Goal: Task Accomplishment & Management: Complete application form

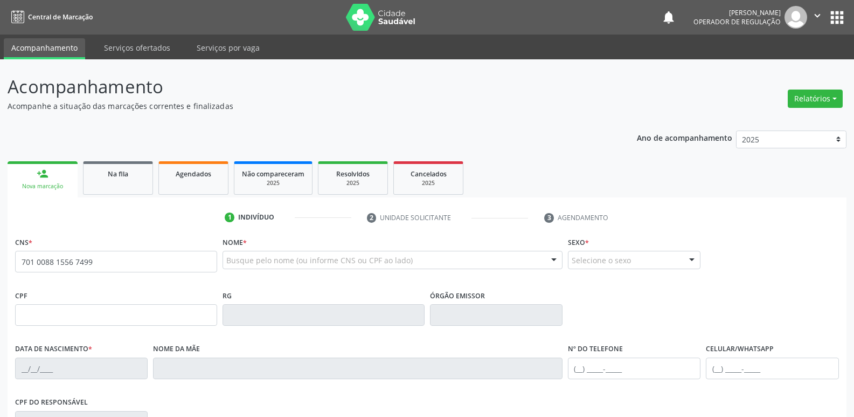
type input "701 0088 1556 7499"
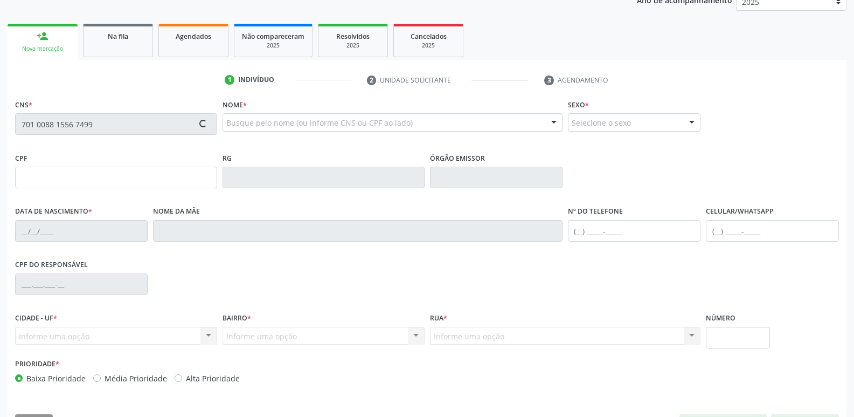
scroll to position [162, 0]
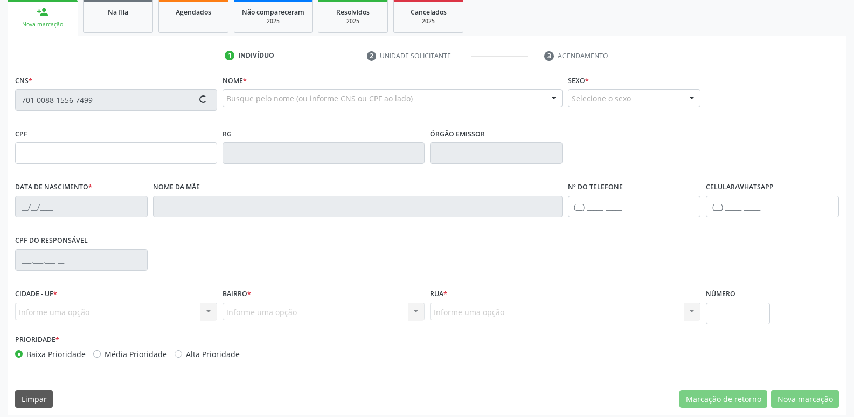
type input "373.882.904-00"
type input "[DATE]"
type input "[PERSON_NAME]"
type input "[PHONE_NUMBER]"
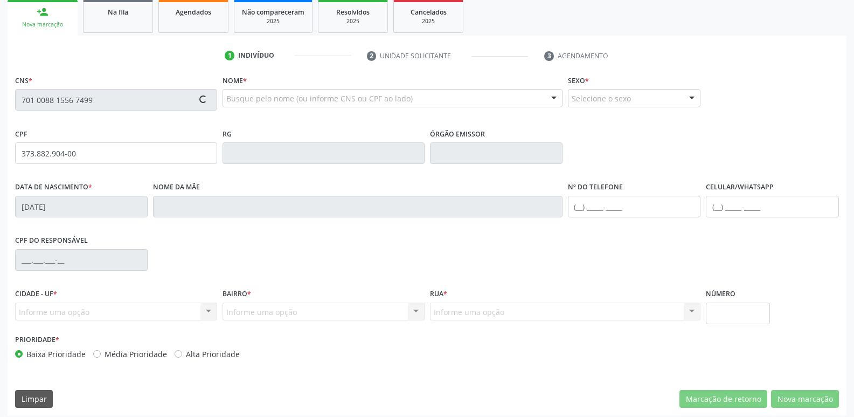
type input "13"
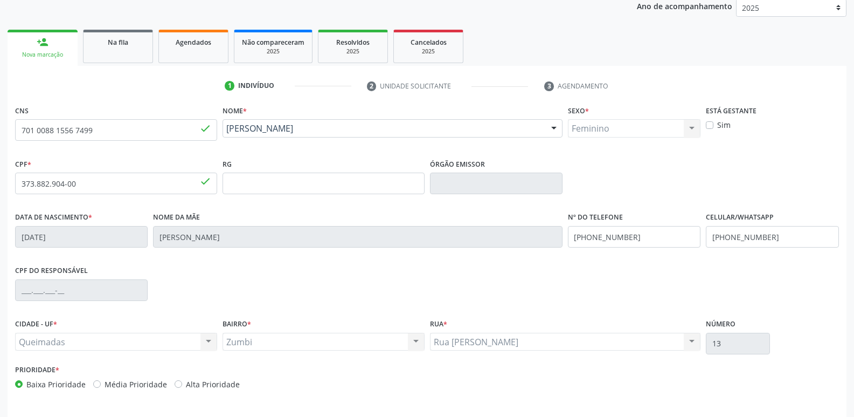
scroll to position [168, 0]
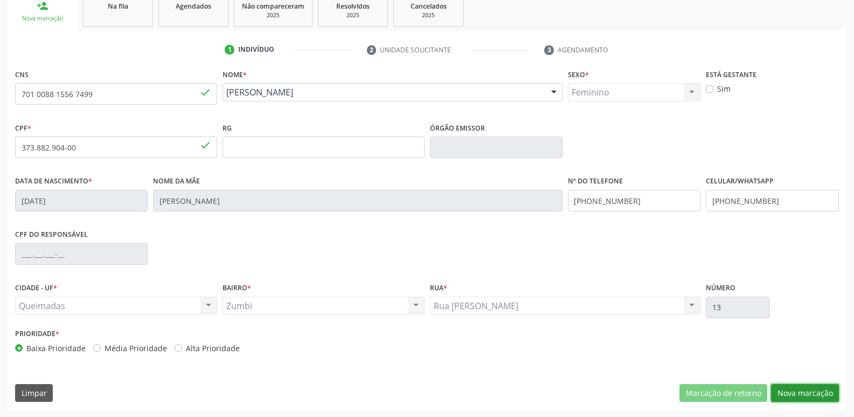
click at [783, 392] on button "Nova marcação" at bounding box center [805, 393] width 68 height 18
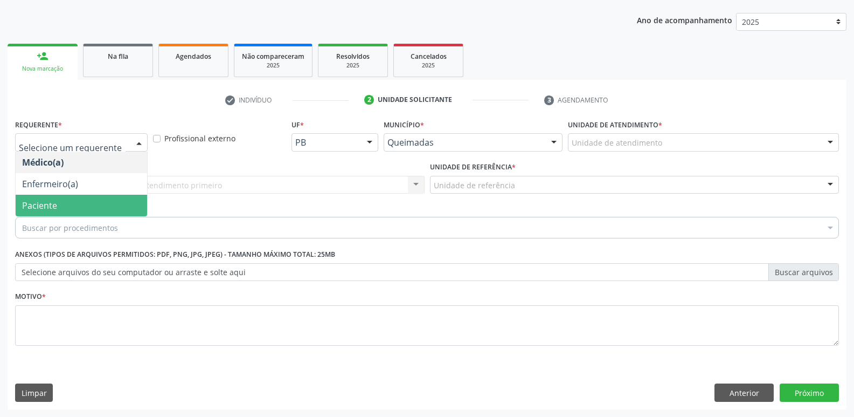
drag, startPoint x: 74, startPoint y: 203, endPoint x: 114, endPoint y: 183, distance: 44.6
click at [86, 196] on span "Paciente" at bounding box center [82, 206] width 132 height 22
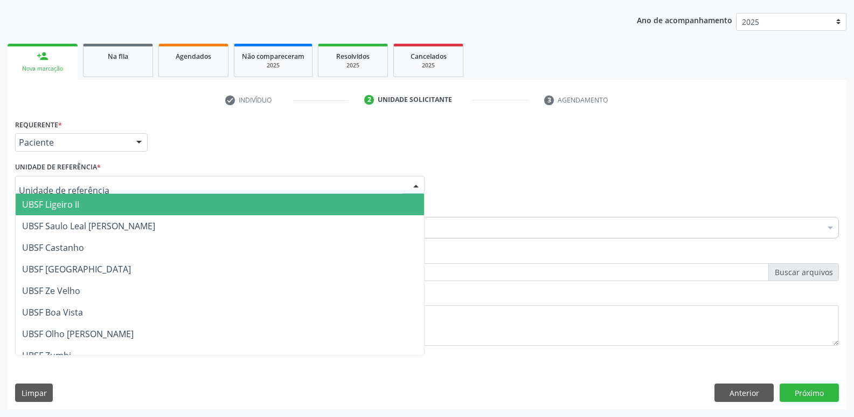
click at [120, 177] on div at bounding box center [220, 185] width 410 height 18
type input "Z"
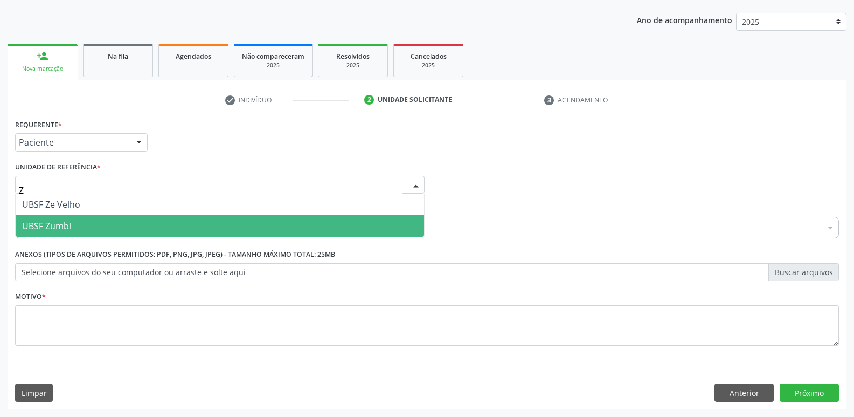
drag, startPoint x: 92, startPoint y: 220, endPoint x: 109, endPoint y: 225, distance: 17.9
click at [92, 221] on span "UBSF Zumbi" at bounding box center [220, 226] width 409 height 22
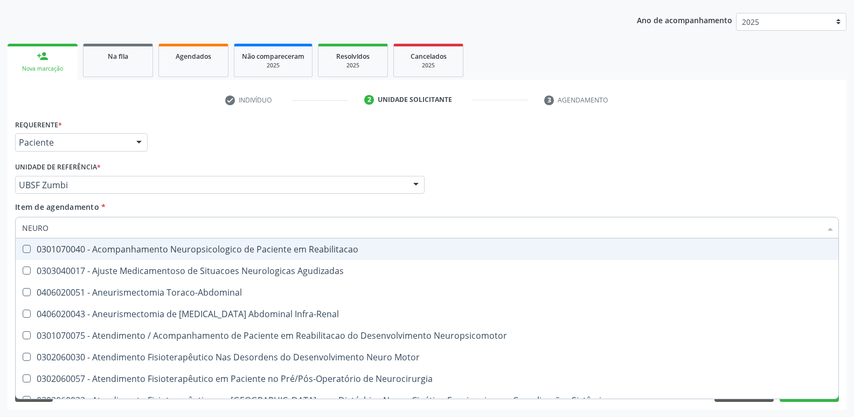
type input "NEUROC"
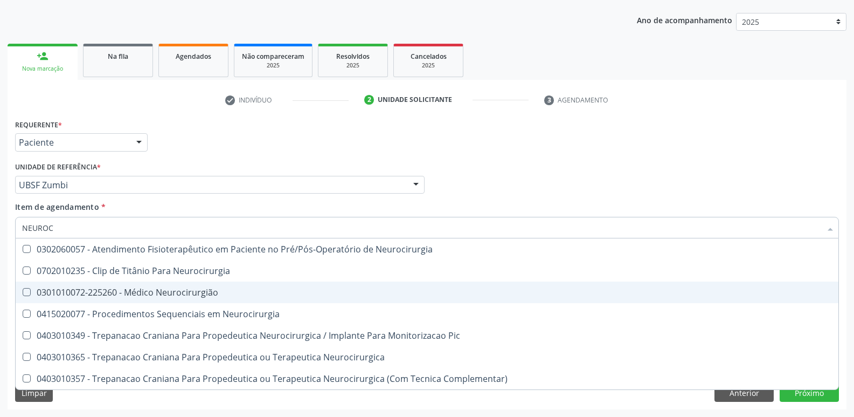
click at [223, 290] on div "0301010072-225260 - Médico Neurocirurgião" at bounding box center [427, 292] width 810 height 9
checkbox Neurocirurgião "true"
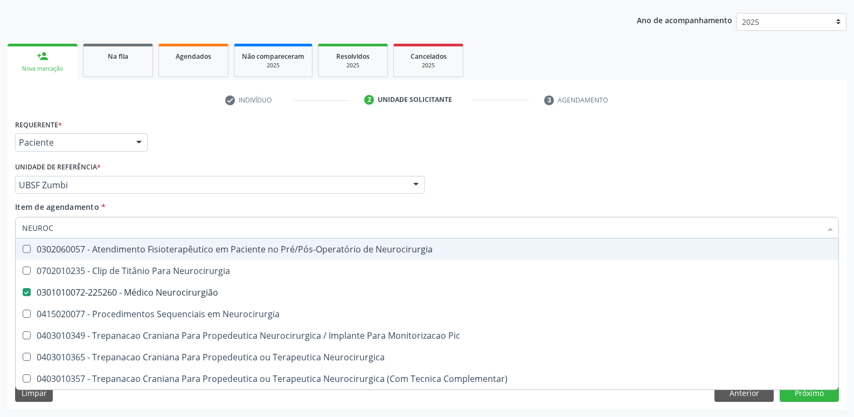
click at [376, 152] on div "Requerente * Paciente Médico(a) Enfermeiro(a) Paciente Nenhum resultado encontr…" at bounding box center [426, 137] width 829 height 42
checkbox Neurocirurgia "true"
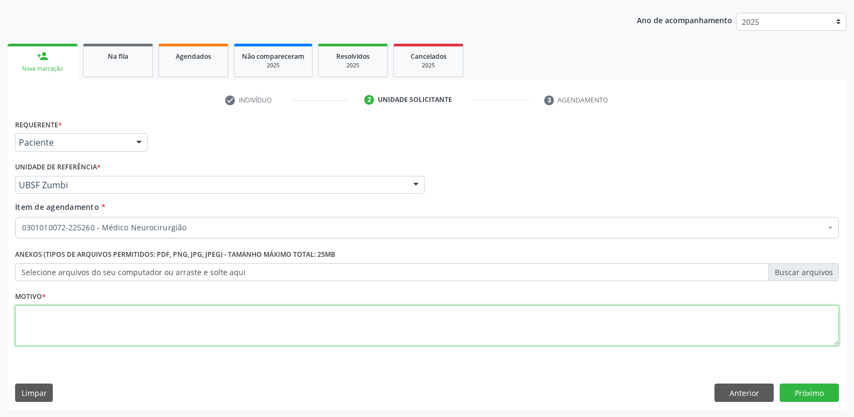
click at [81, 327] on textarea at bounding box center [427, 325] width 824 height 41
paste textarea "701 0088 1556 7499"
drag, startPoint x: 0, startPoint y: 322, endPoint x: 0, endPoint y: 315, distance: 7.5
click at [0, 316] on div "Acompanhamento Acompanhe a situação das marcações correntes e finalizadas Relat…" at bounding box center [427, 179] width 854 height 475
drag, startPoint x: 99, startPoint y: 322, endPoint x: 1, endPoint y: 321, distance: 98.1
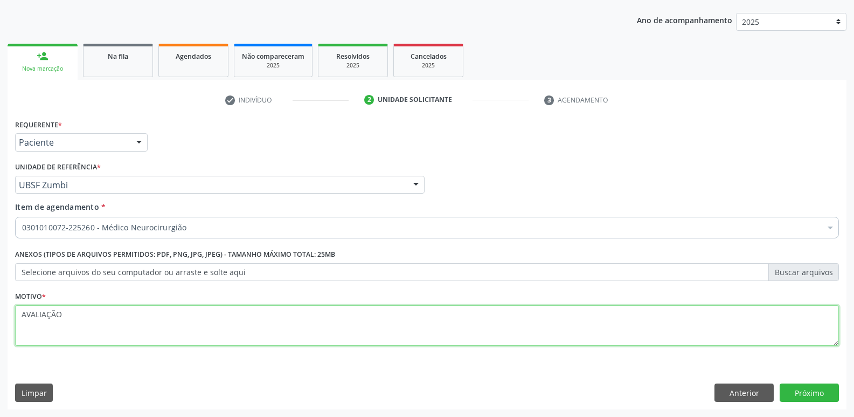
click at [1, 321] on div "Acompanhamento Acompanhe a situação das marcações correntes e finalizadas Relat…" at bounding box center [427, 179] width 854 height 475
type textarea "AVALIAÇÃO"
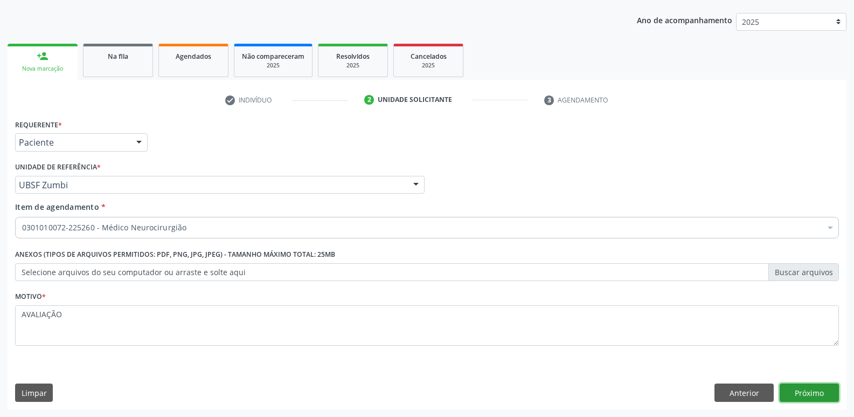
click at [801, 393] on button "Próximo" at bounding box center [809, 392] width 59 height 18
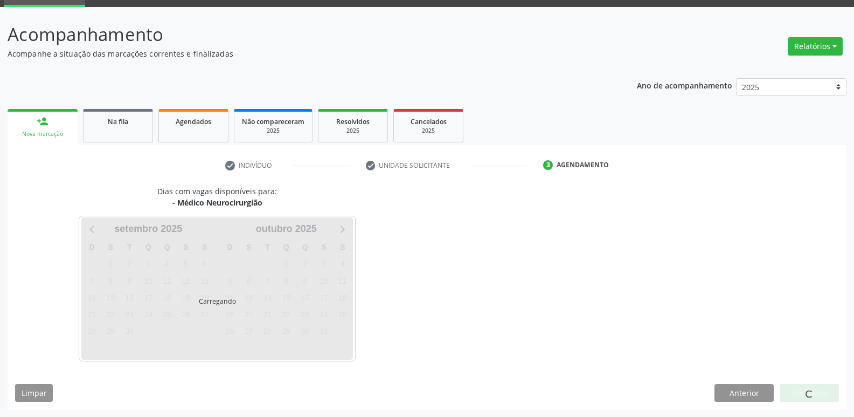
scroll to position [52, 0]
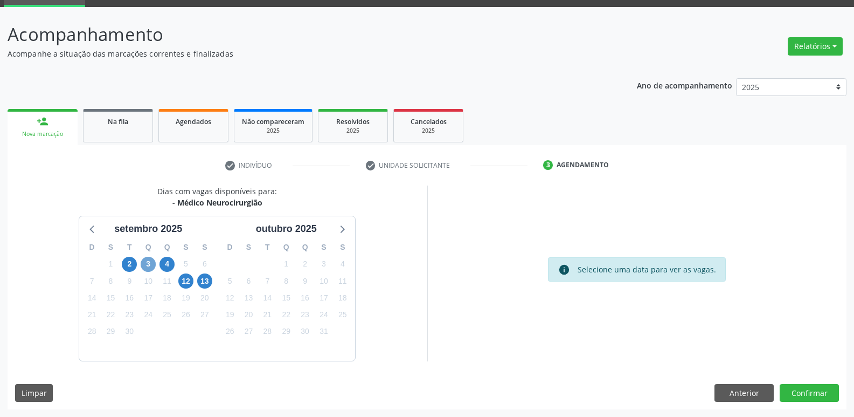
click at [149, 261] on span "3" at bounding box center [148, 264] width 15 height 15
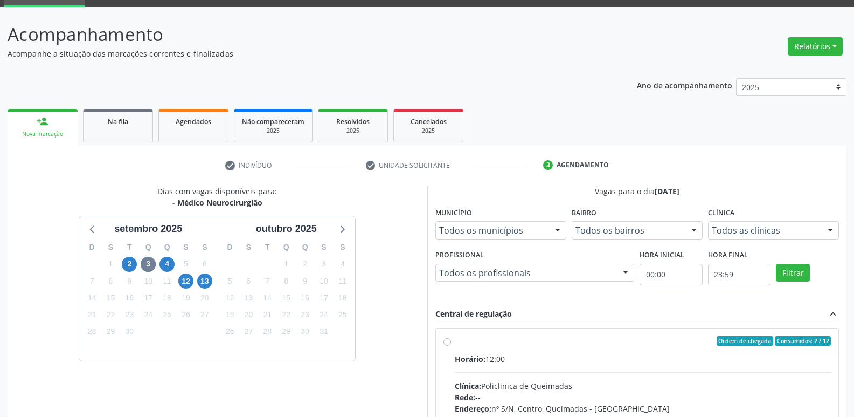
drag, startPoint x: 748, startPoint y: 346, endPoint x: 765, endPoint y: 286, distance: 62.3
click at [751, 341] on label "Ordem de chegada Consumidos: 2 / 12 Horário: 12:00 Clínica: Policlinica de Quei…" at bounding box center [643, 418] width 377 height 165
radio input "true"
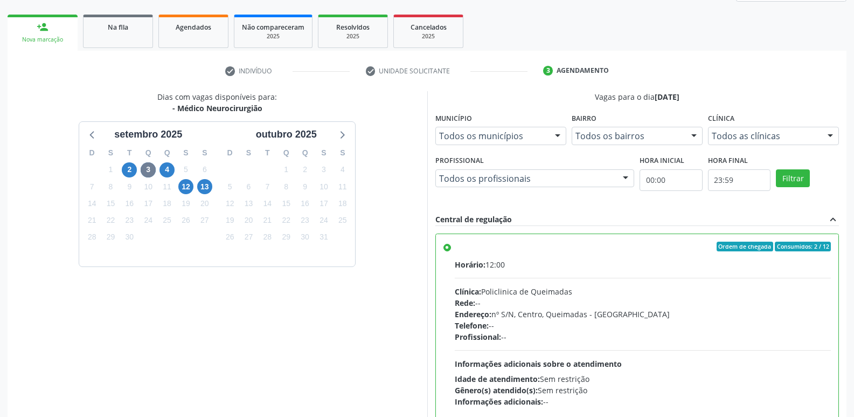
scroll to position [227, 0]
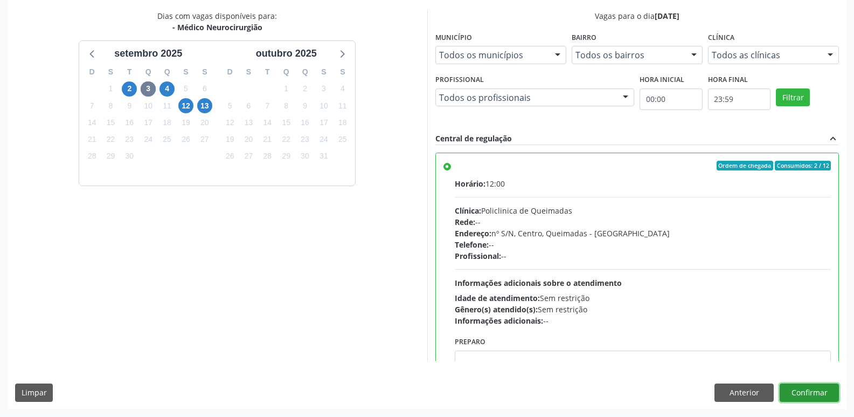
click at [799, 395] on button "Confirmar" at bounding box center [809, 392] width 59 height 18
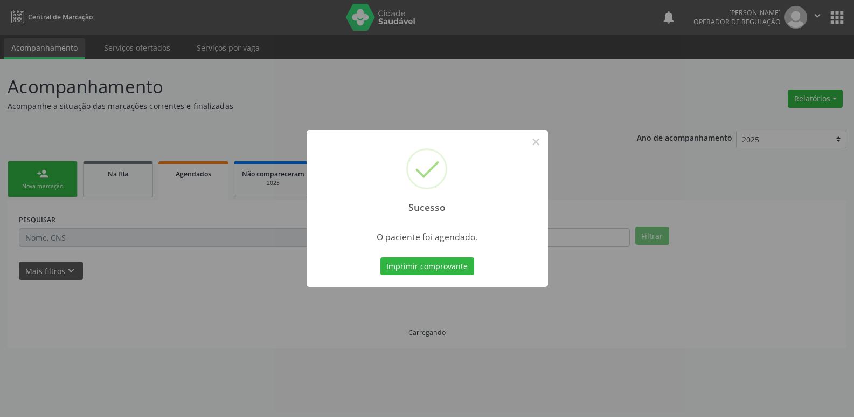
scroll to position [0, 0]
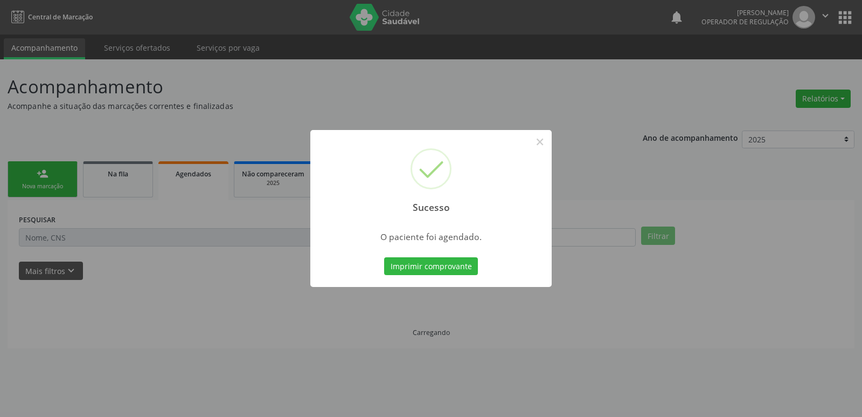
click at [384, 257] on button "Imprimir comprovante" at bounding box center [431, 266] width 94 height 18
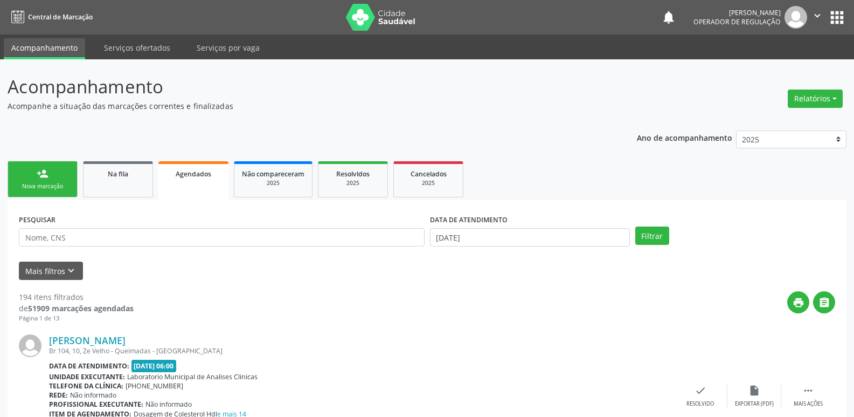
click at [55, 184] on div "Nova marcação" at bounding box center [43, 186] width 54 height 8
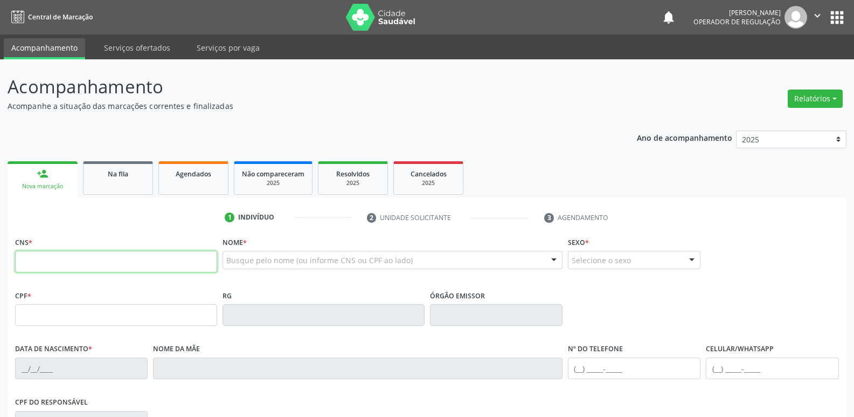
click at [62, 258] on input "text" at bounding box center [116, 262] width 202 height 22
type input "702 9035 8325 2775"
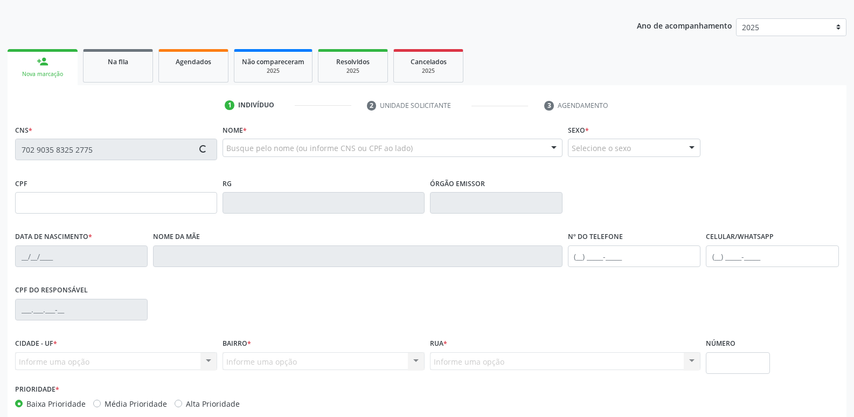
scroll to position [168, 0]
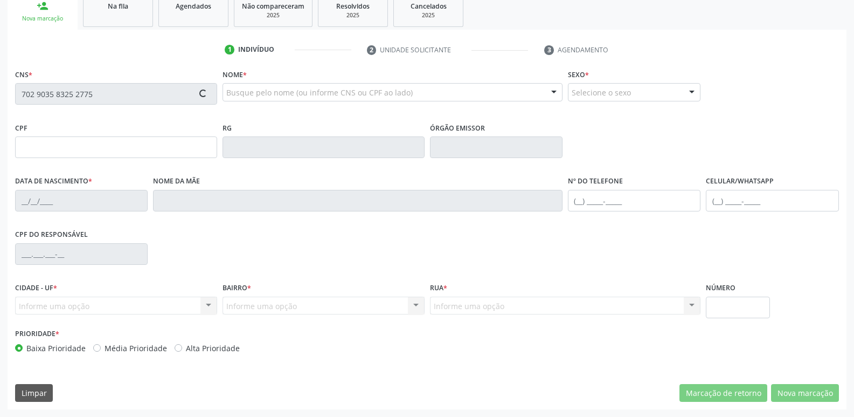
type input "989.522.187-87"
type input "[DATE]"
type input "Adalgisa de [PERSON_NAME]"
type input "[PHONE_NUMBER]"
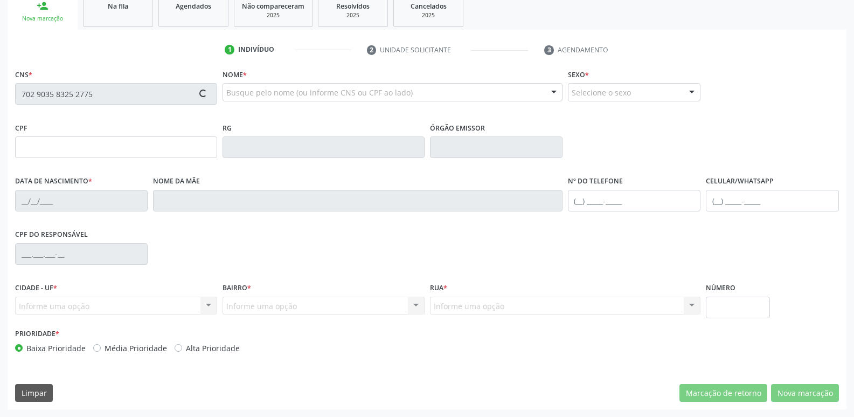
type input "39"
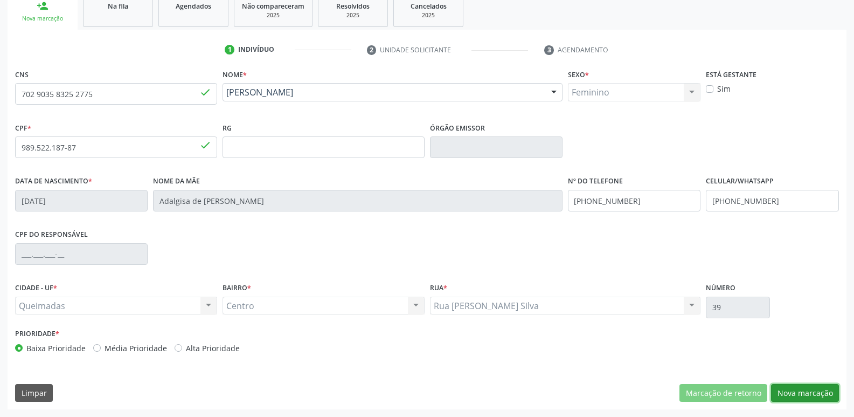
click at [785, 387] on button "Nova marcação" at bounding box center [805, 393] width 68 height 18
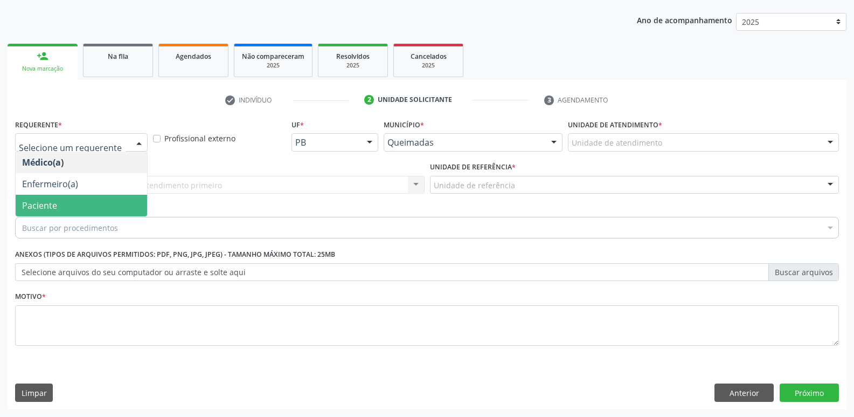
click at [119, 200] on span "Paciente" at bounding box center [82, 206] width 132 height 22
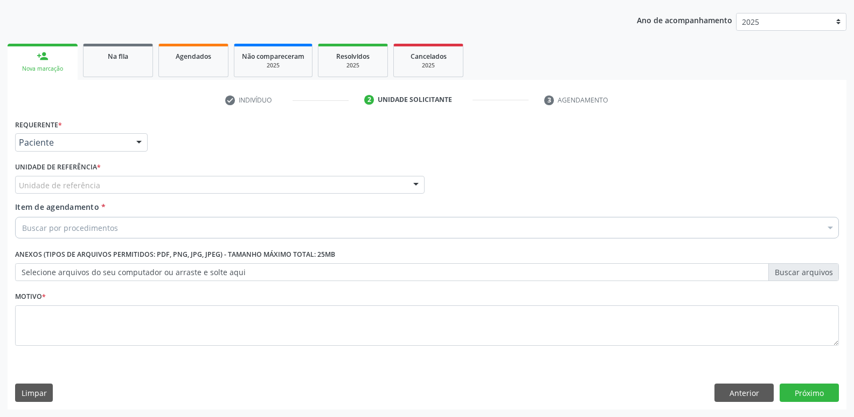
click at [129, 185] on div "Unidade de referência" at bounding box center [220, 185] width 410 height 18
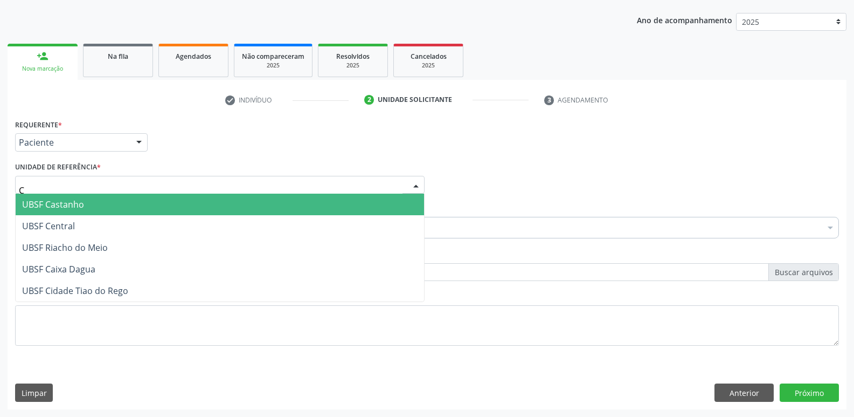
type input "CE"
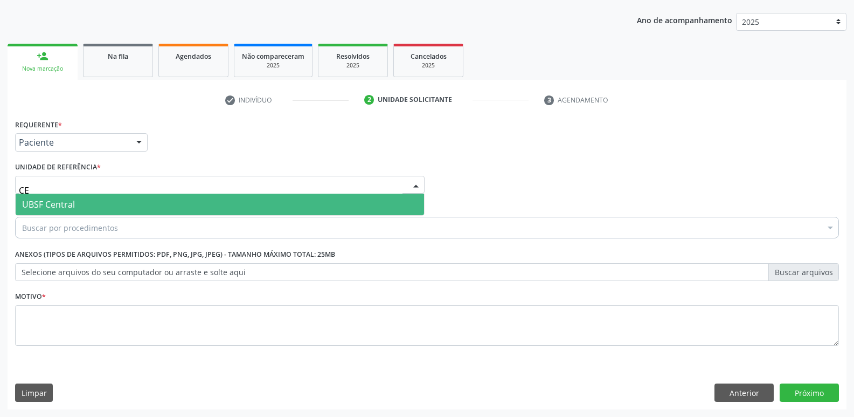
drag, startPoint x: 111, startPoint y: 199, endPoint x: 109, endPoint y: 209, distance: 9.4
click at [110, 200] on span "UBSF Central" at bounding box center [220, 204] width 409 height 22
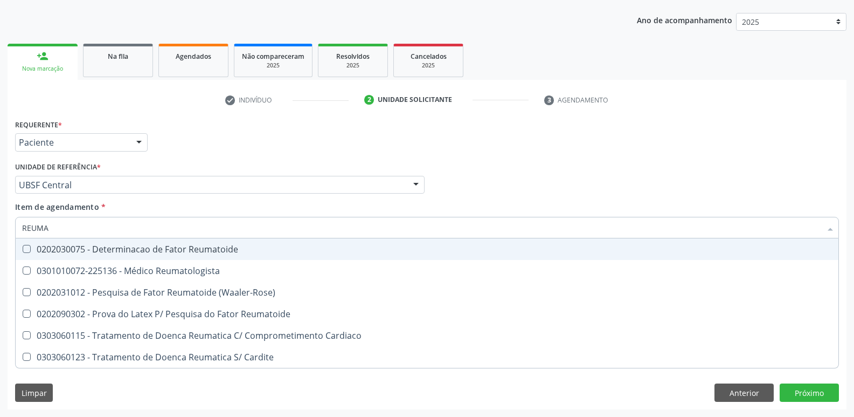
type input "REUMAT"
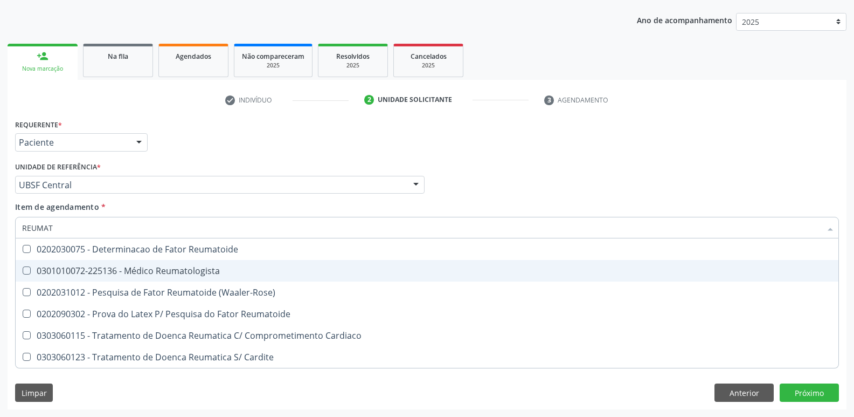
click at [161, 270] on div "0301010072-225136 - Médico Reumatologista" at bounding box center [427, 270] width 810 height 9
checkbox Reumatologista "true"
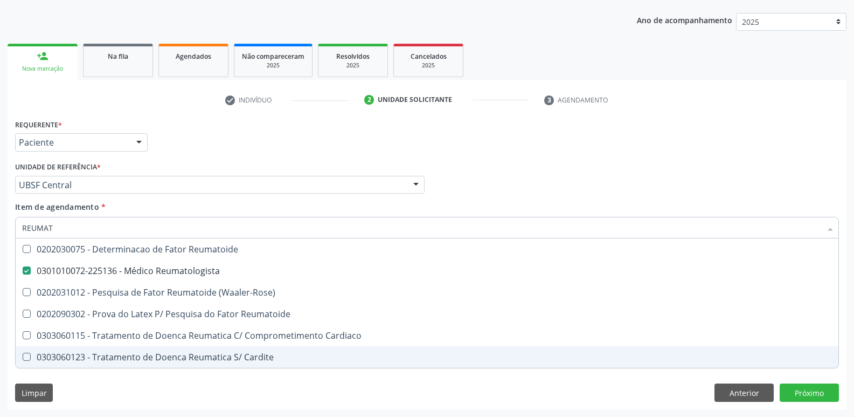
drag, startPoint x: 89, startPoint y: 396, endPoint x: 110, endPoint y: 345, distance: 54.8
click at [89, 389] on div "Requerente * Paciente Médico(a) Enfermeiro(a) Paciente Nenhum resultado encontr…" at bounding box center [427, 262] width 839 height 293
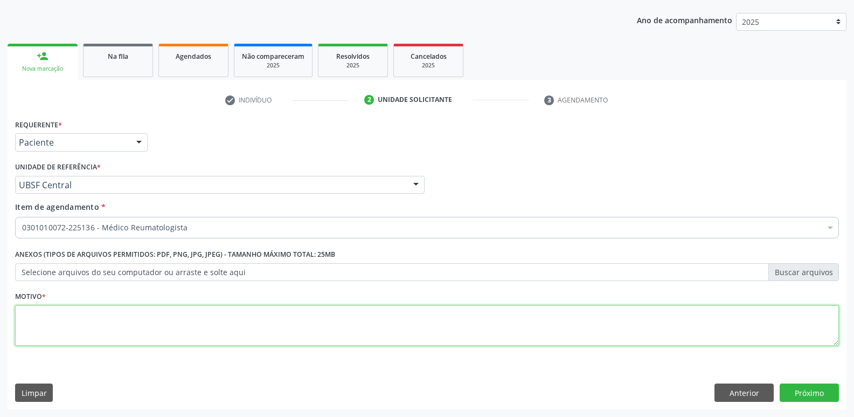
click at [127, 329] on textarea at bounding box center [427, 325] width 824 height 41
paste textarea "AVALIAÇÃO"
type textarea "AVALIAÇÃO"
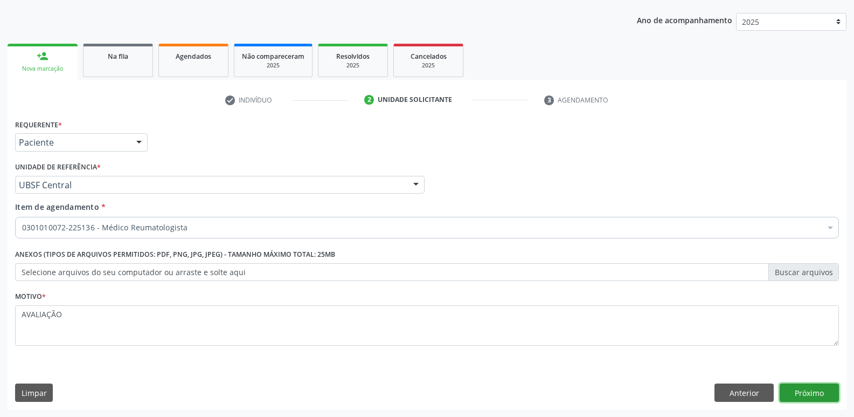
click at [803, 392] on button "Próximo" at bounding box center [809, 392] width 59 height 18
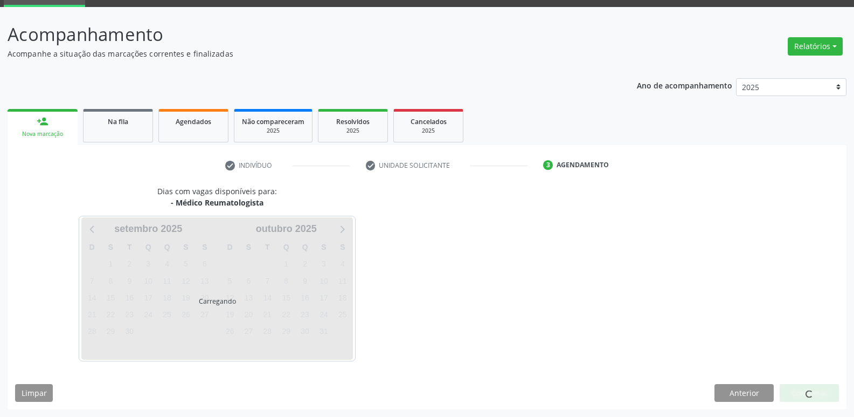
scroll to position [52, 0]
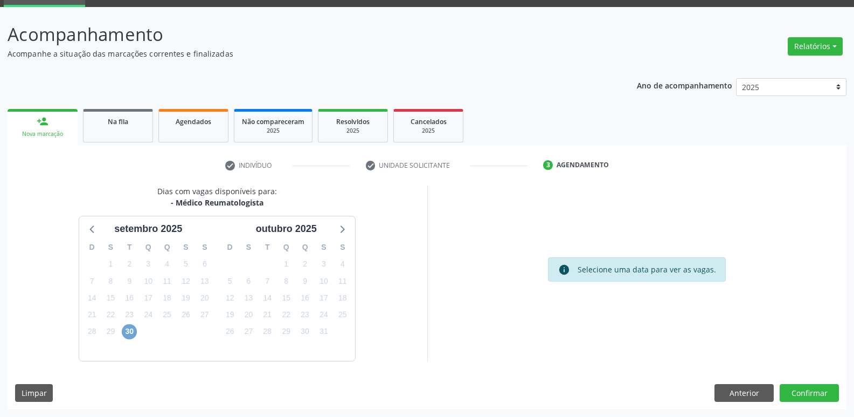
drag, startPoint x: 134, startPoint y: 329, endPoint x: 146, endPoint y: 321, distance: 14.4
click at [134, 329] on span "30" at bounding box center [129, 331] width 15 height 15
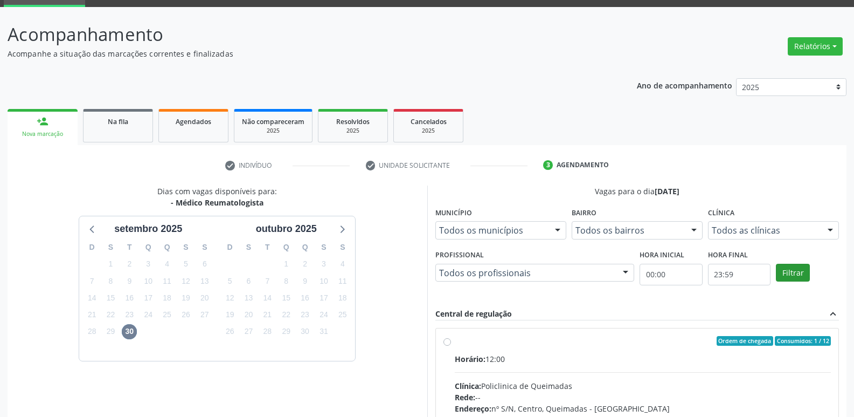
drag, startPoint x: 695, startPoint y: 352, endPoint x: 790, endPoint y: 267, distance: 127.5
click at [703, 343] on label "Ordem de chegada Consumidos: 1 / 12 Horário: 12:00 Clínica: Policlinica de Quei…" at bounding box center [643, 418] width 377 height 165
radio input "true"
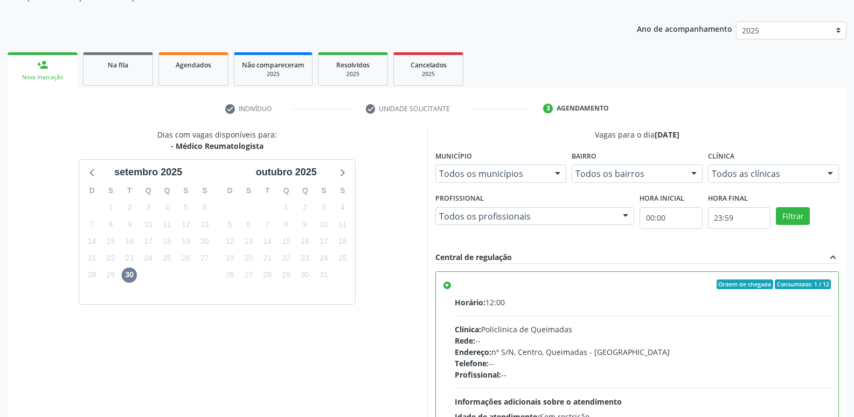
scroll to position [227, 0]
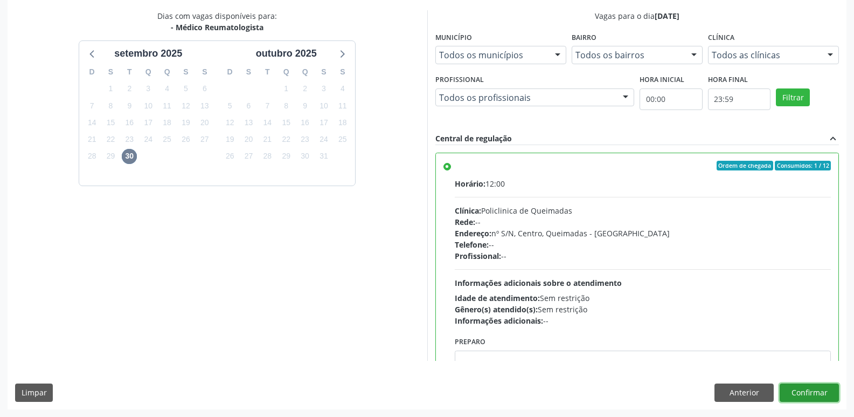
click at [819, 384] on button "Confirmar" at bounding box center [809, 392] width 59 height 18
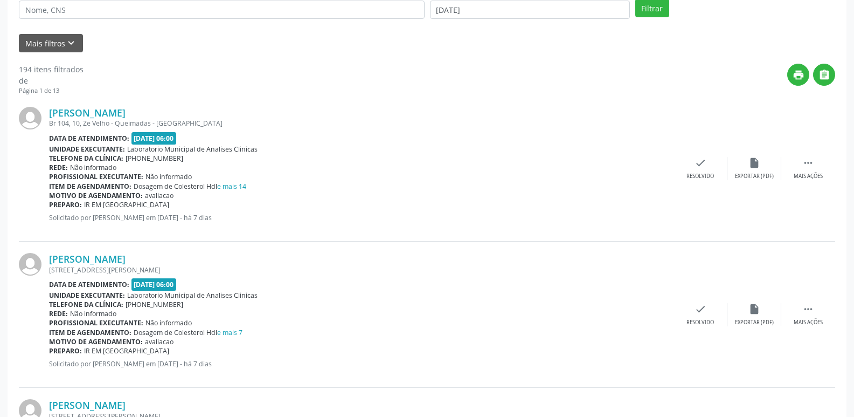
scroll to position [0, 0]
